Goal: Information Seeking & Learning: Learn about a topic

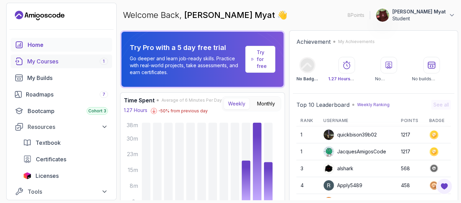
click at [52, 63] on div "My Courses 1" at bounding box center [67, 61] width 81 height 8
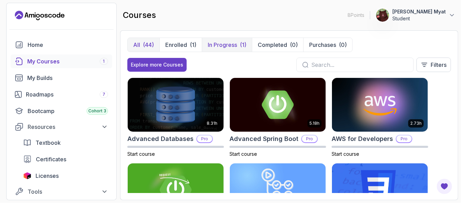
click at [220, 46] on p "In Progress" at bounding box center [222, 45] width 29 height 8
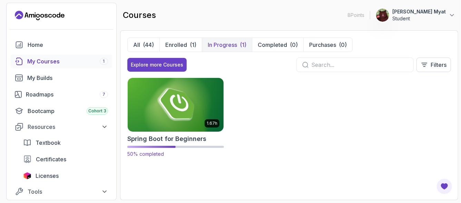
click at [175, 120] on img at bounding box center [175, 105] width 101 height 56
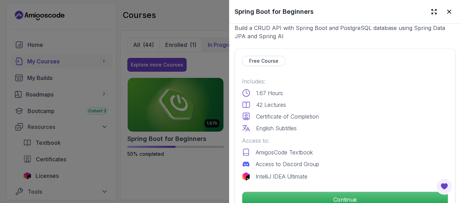
scroll to position [161, 0]
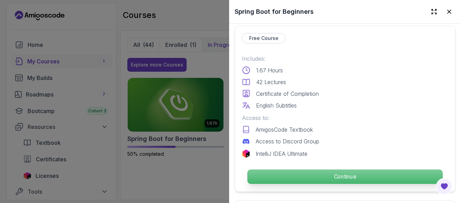
click at [308, 170] on p "Continue" at bounding box center [344, 177] width 195 height 14
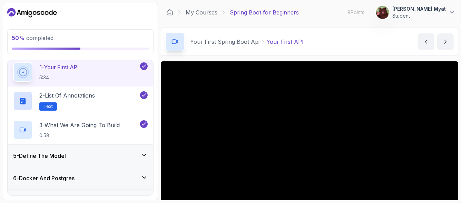
scroll to position [115, 0]
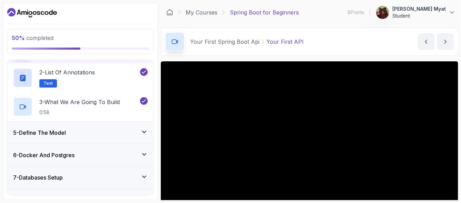
click at [46, 132] on h3 "5 - Define The Model" at bounding box center [39, 133] width 53 height 8
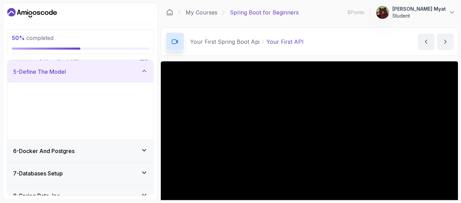
scroll to position [90, 0]
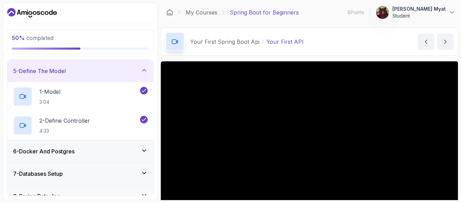
click at [56, 152] on h3 "6 - Docker And Postgres" at bounding box center [43, 151] width 61 height 8
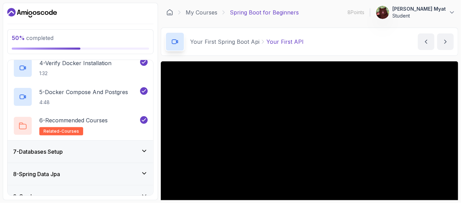
click at [58, 153] on h3 "7 - Databases Setup" at bounding box center [38, 152] width 50 height 8
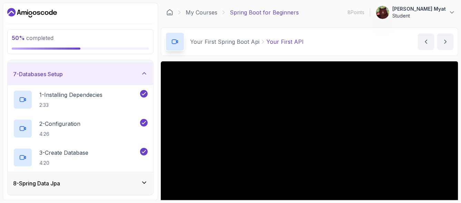
scroll to position [177, 0]
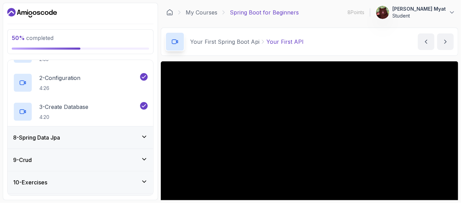
click at [53, 138] on h3 "8 - Spring Data Jpa" at bounding box center [36, 137] width 47 height 8
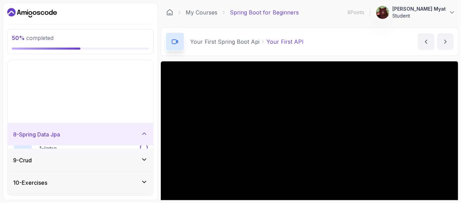
scroll to position [131, 0]
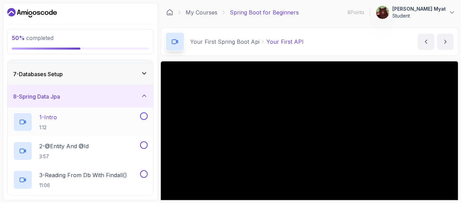
click at [67, 120] on div "1 - Intro 1:12" at bounding box center [75, 121] width 125 height 19
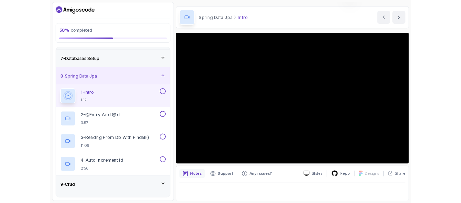
scroll to position [69, 0]
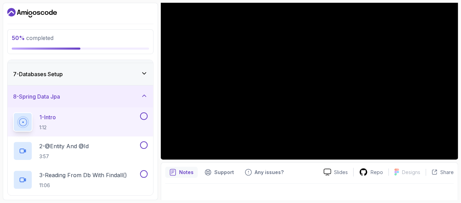
click at [43, 70] on h3 "7 - Databases Setup" at bounding box center [38, 74] width 50 height 8
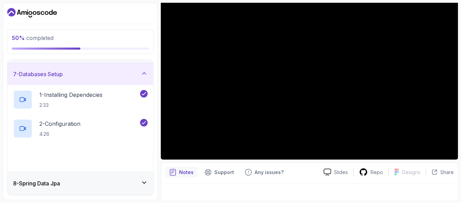
click at [43, 70] on h3 "7 - Databases Setup" at bounding box center [38, 74] width 50 height 8
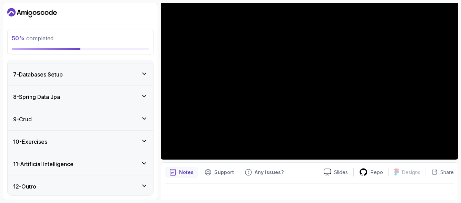
click at [38, 98] on h3 "8 - Spring Data Jpa" at bounding box center [36, 97] width 47 height 8
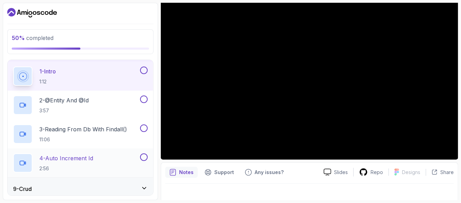
scroll to position [223, 0]
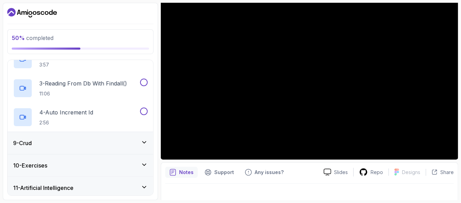
click at [32, 146] on h3 "9 - Crud" at bounding box center [22, 143] width 19 height 8
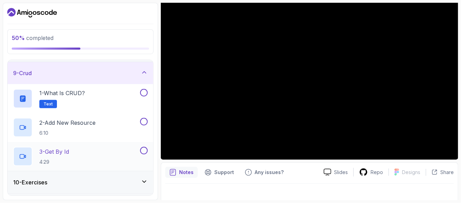
scroll to position [200, 0]
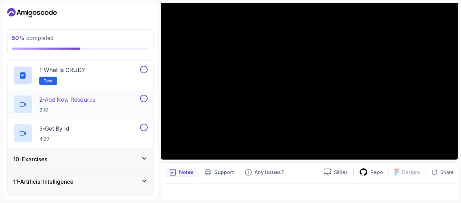
click at [46, 159] on h3 "10 - Exercises" at bounding box center [30, 159] width 34 height 8
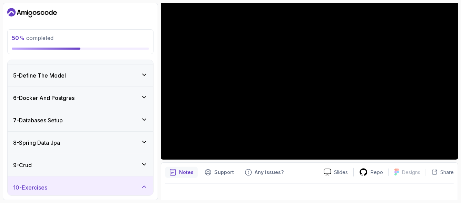
scroll to position [154, 0]
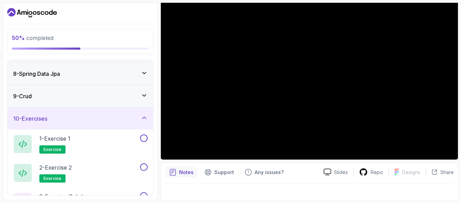
click at [39, 114] on h3 "10 - Exercises" at bounding box center [30, 118] width 34 height 8
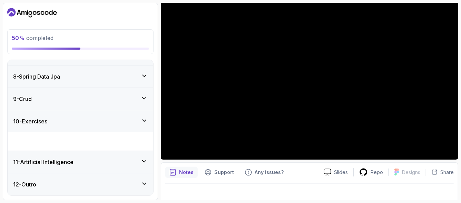
scroll to position [131, 0]
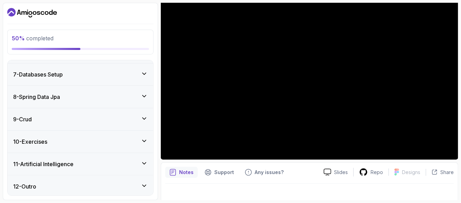
click at [36, 160] on h3 "11 - Artificial Intelligence" at bounding box center [43, 164] width 60 height 8
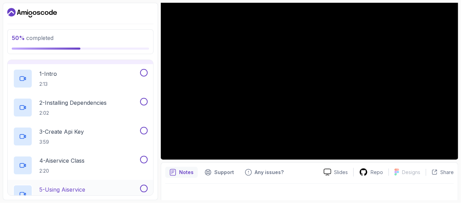
scroll to position [173, 0]
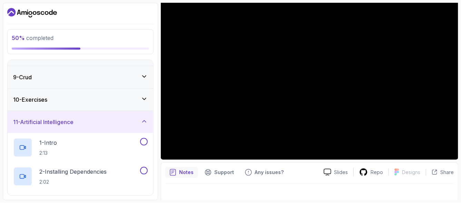
click at [33, 115] on div "11 - Artificial Intelligence" at bounding box center [80, 122] width 145 height 22
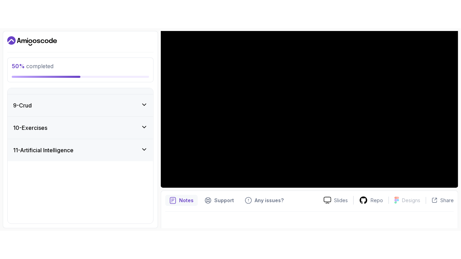
scroll to position [131, 0]
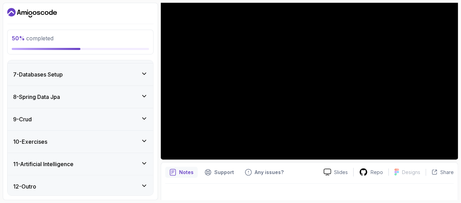
click at [32, 182] on h3 "12 - Outro" at bounding box center [24, 186] width 23 height 8
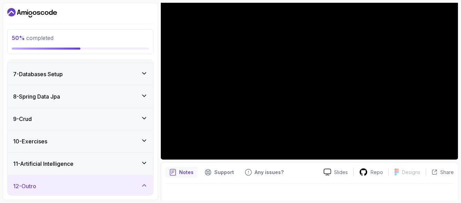
click at [32, 193] on div "12 - Outro" at bounding box center [80, 186] width 145 height 22
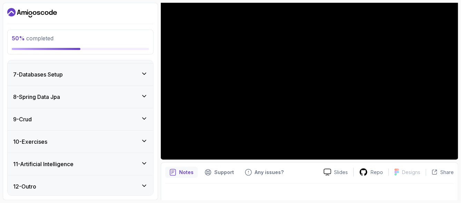
click at [33, 188] on h3 "12 - Outro" at bounding box center [24, 186] width 23 height 8
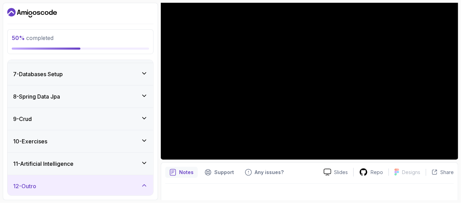
click at [142, 183] on icon at bounding box center [144, 185] width 7 height 7
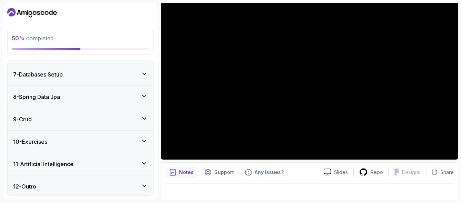
click at [41, 183] on div "12 - Outro" at bounding box center [80, 186] width 134 height 8
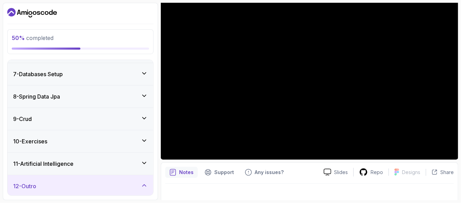
click at [33, 89] on div "8 - Spring Data Jpa" at bounding box center [80, 96] width 145 height 22
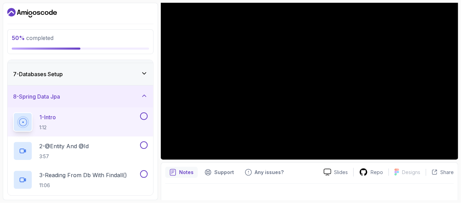
scroll to position [20, 0]
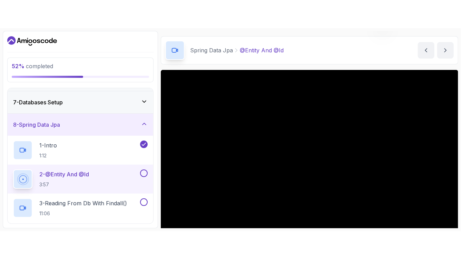
scroll to position [42, 0]
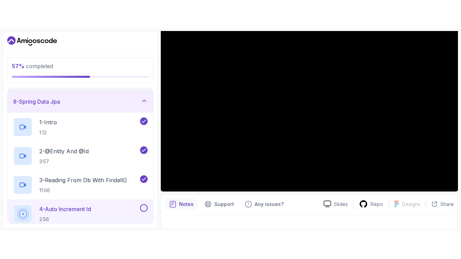
scroll to position [20, 0]
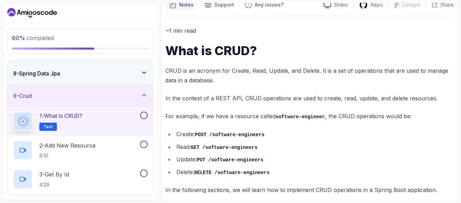
scroll to position [74, 0]
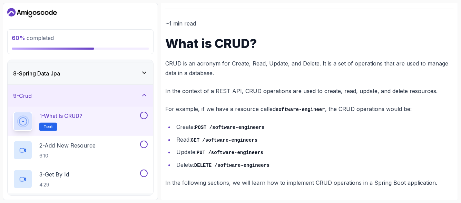
click at [145, 114] on button at bounding box center [144, 116] width 8 height 8
click at [107, 146] on div "2 - Add New Resource 6:10" at bounding box center [75, 150] width 125 height 19
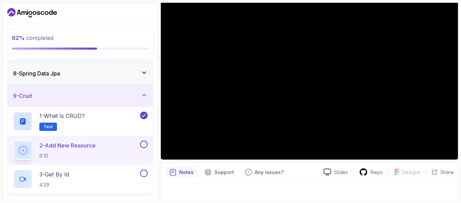
scroll to position [20, 0]
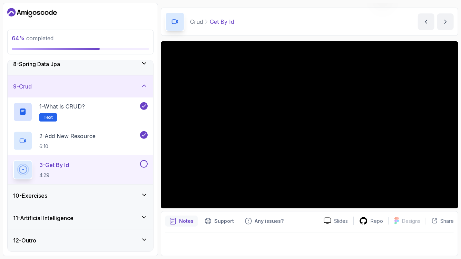
scroll to position [20, 0]
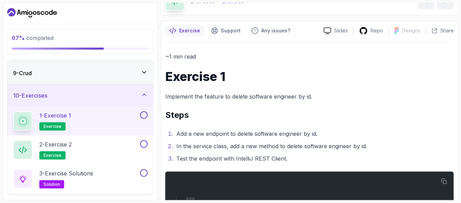
scroll to position [71, 0]
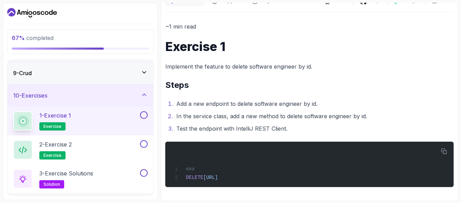
click at [145, 114] on button at bounding box center [144, 115] width 8 height 8
click at [125, 144] on div "2 - Exercise 2 exercise" at bounding box center [75, 149] width 125 height 19
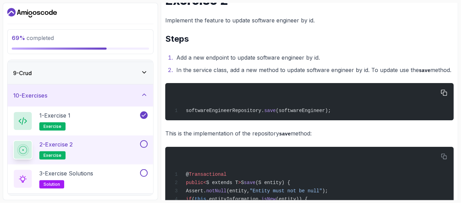
scroll to position [94, 0]
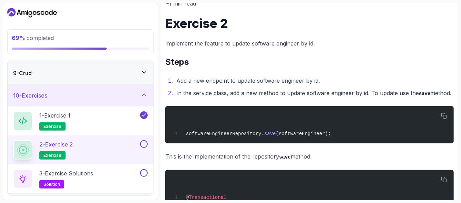
click at [248, 81] on li "Add a new endpoint to update software engineer by id." at bounding box center [313, 81] width 279 height 10
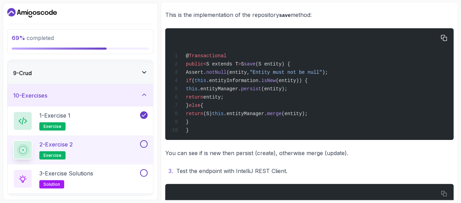
scroll to position [213, 0]
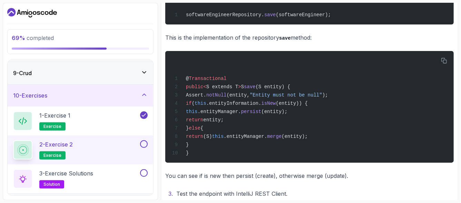
click at [143, 142] on button at bounding box center [144, 144] width 8 height 8
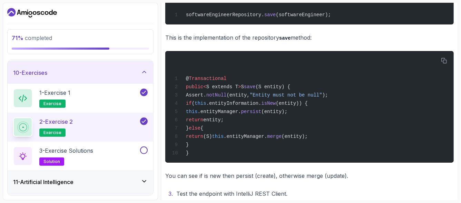
scroll to position [218, 0]
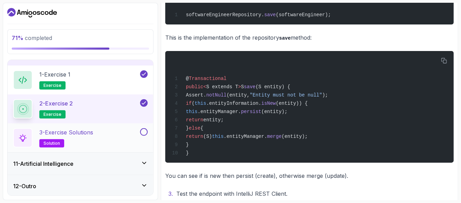
click at [103, 138] on div "3 - Exercise Solutions solution" at bounding box center [75, 137] width 125 height 19
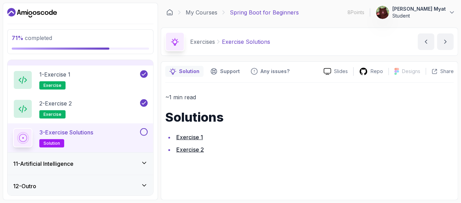
click at [187, 148] on link "Exercise 2" at bounding box center [190, 149] width 28 height 7
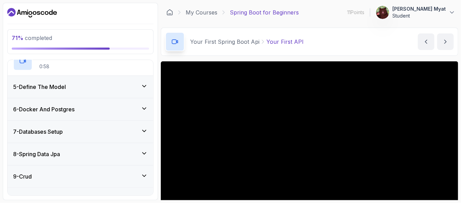
scroll to position [218, 0]
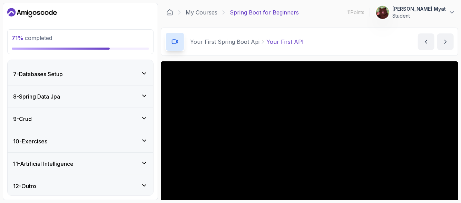
click at [62, 160] on h3 "11 - Artificial Intelligence" at bounding box center [43, 164] width 60 height 8
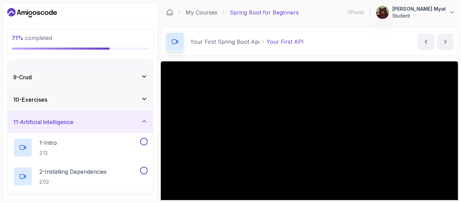
scroll to position [150, 0]
